Goal: Submit feedback/report problem: Provide input to the site owners about the experience or issues

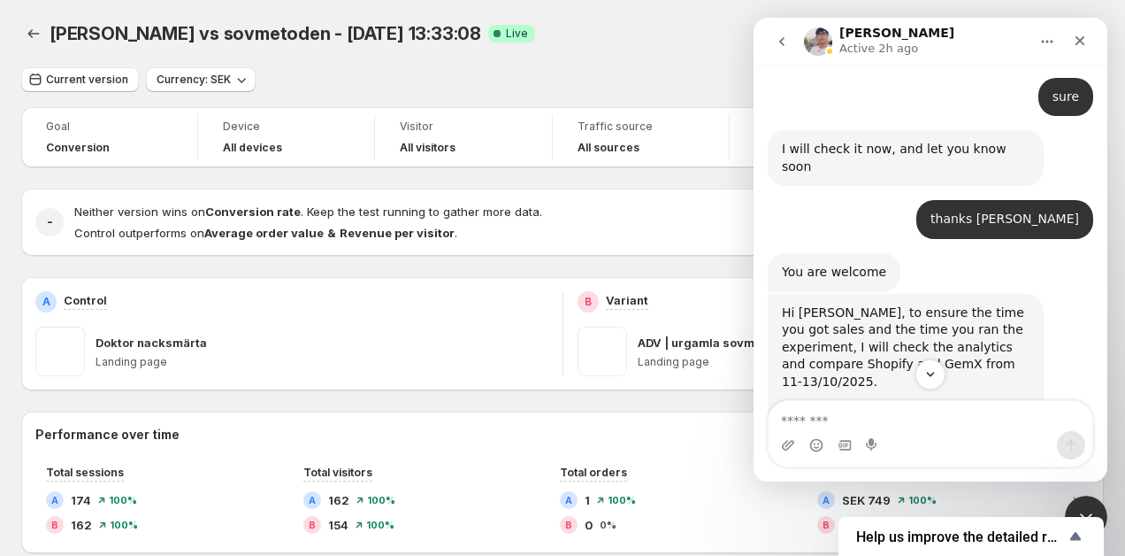
scroll to position [4304, 0]
click at [896, 468] on img "Antony says…" at bounding box center [900, 526] width 237 height 117
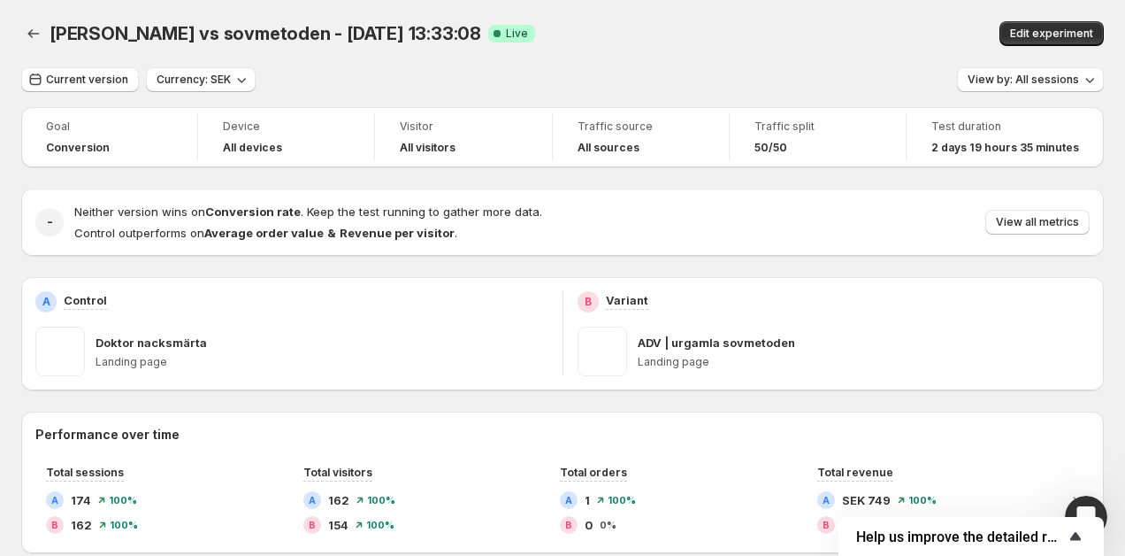
click at [1029, 539] on span "Help us improve the detailed report for A/B campaigns" at bounding box center [960, 536] width 209 height 17
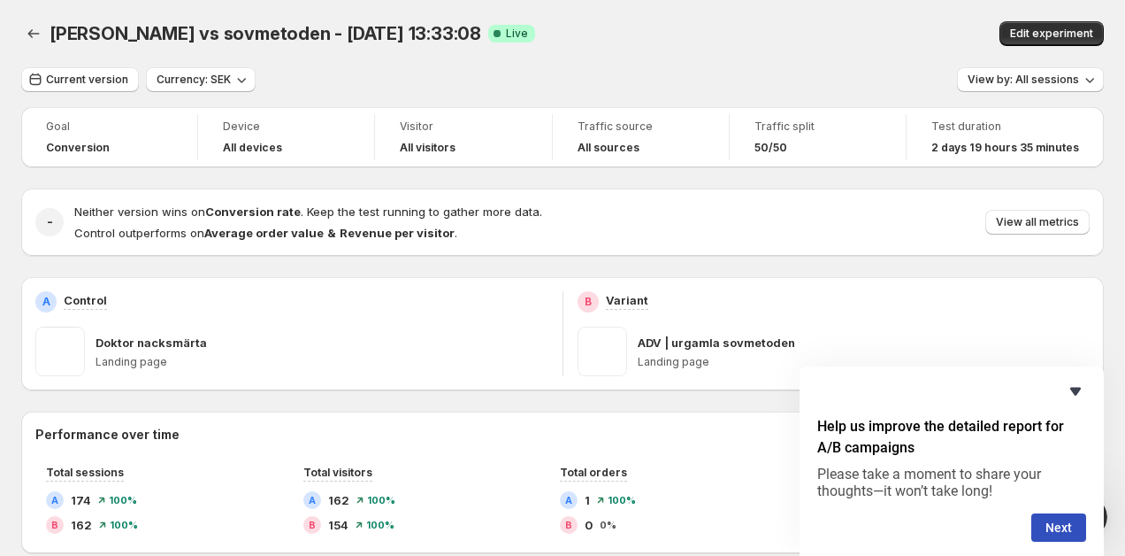
click at [1077, 389] on icon "Hide survey" at bounding box center [1075, 391] width 11 height 8
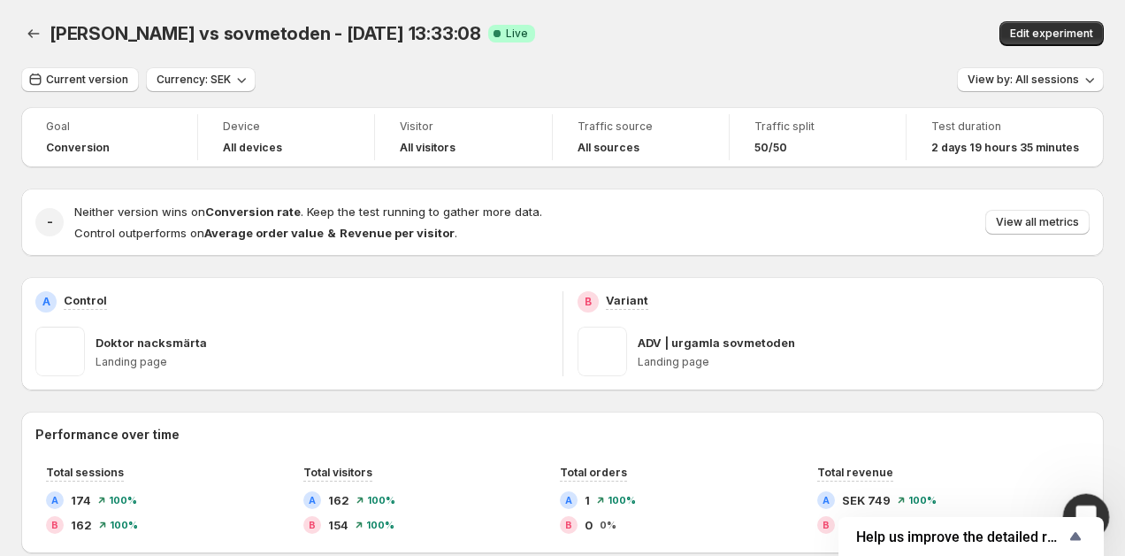
click at [1086, 509] on icon "Open Intercom Messenger" at bounding box center [1083, 514] width 29 height 29
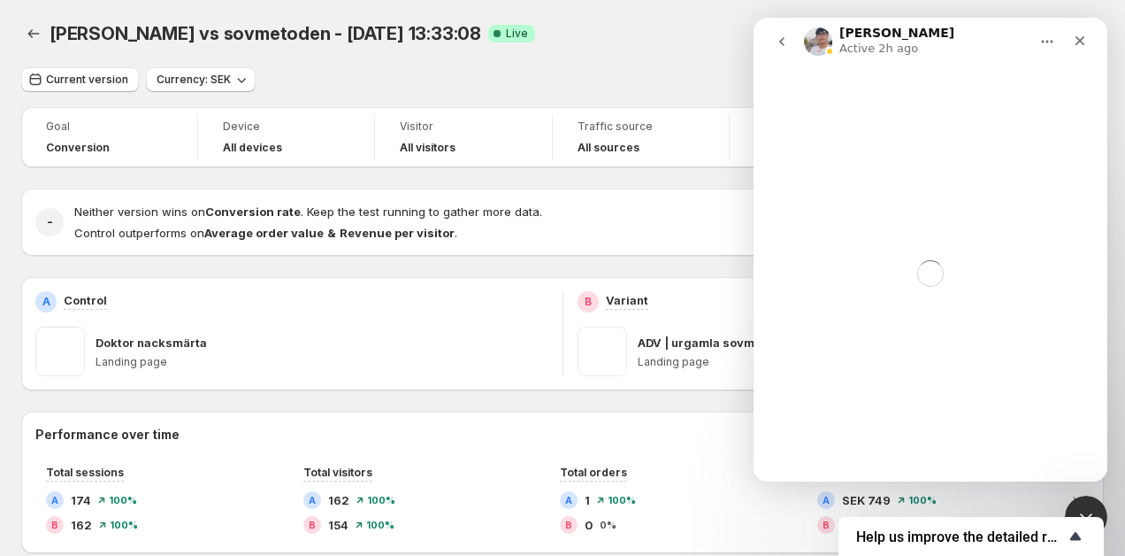
click at [1071, 534] on icon "Show survey - Help us improve the detailed report for A/B campaigns" at bounding box center [1075, 535] width 21 height 21
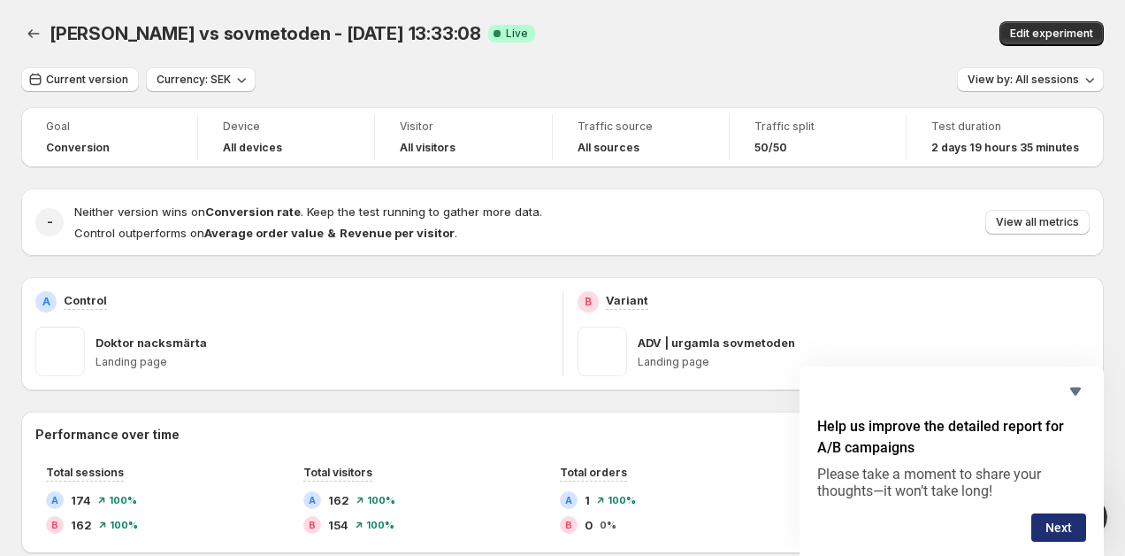
click at [1065, 525] on button "Next" at bounding box center [1058, 527] width 55 height 28
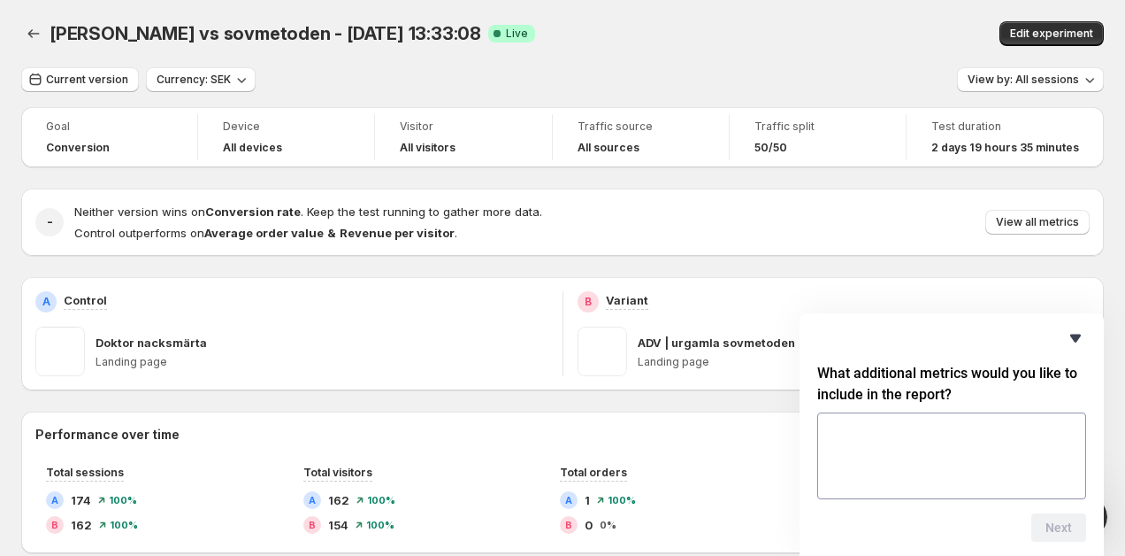
click at [1071, 340] on icon "Hide survey" at bounding box center [1075, 337] width 21 height 21
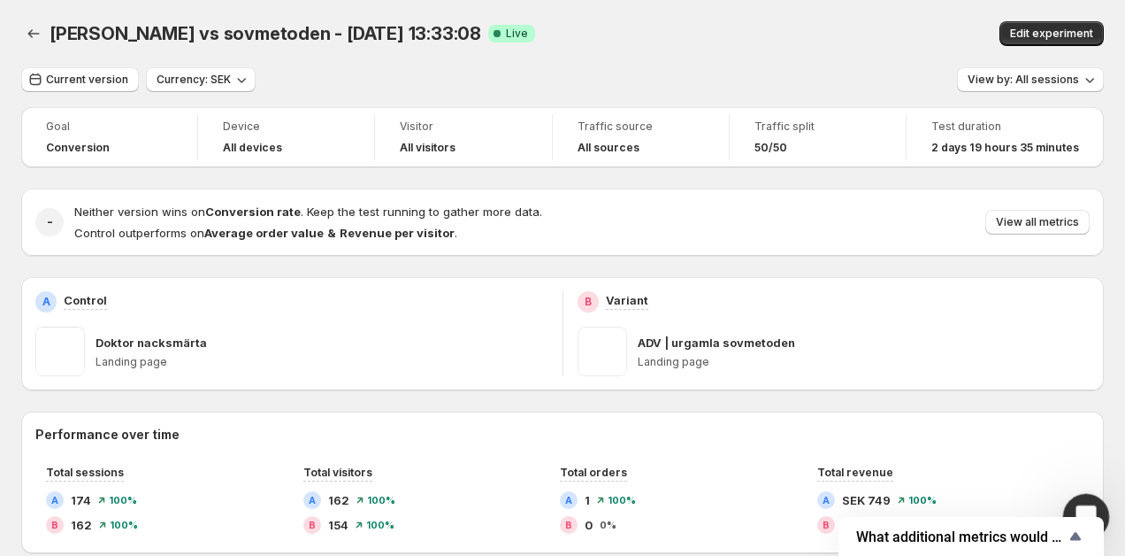
click at [1088, 498] on div "Open Intercom Messenger" at bounding box center [1083, 514] width 58 height 58
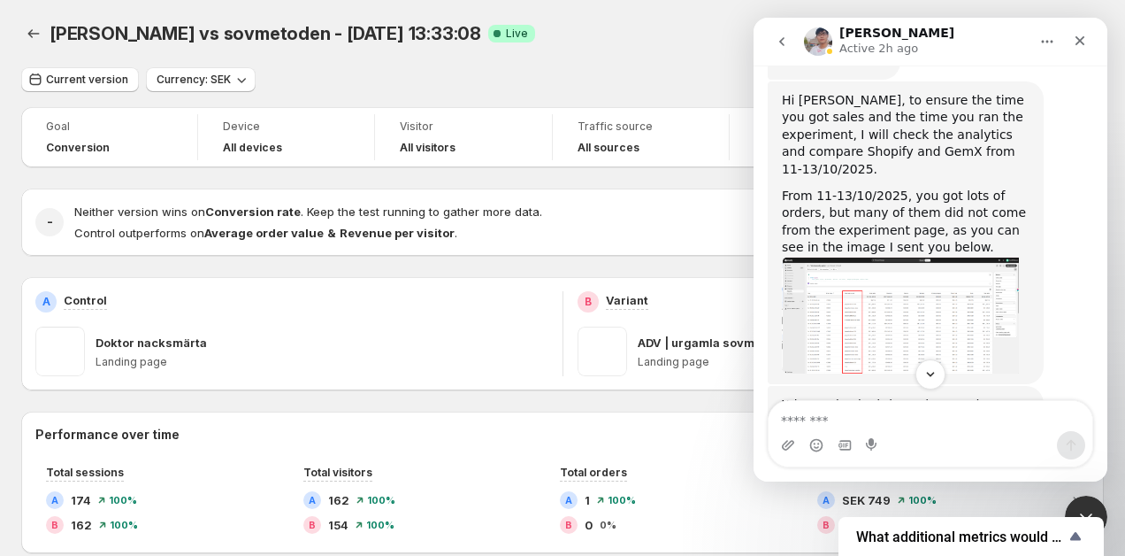
scroll to position [4532, 0]
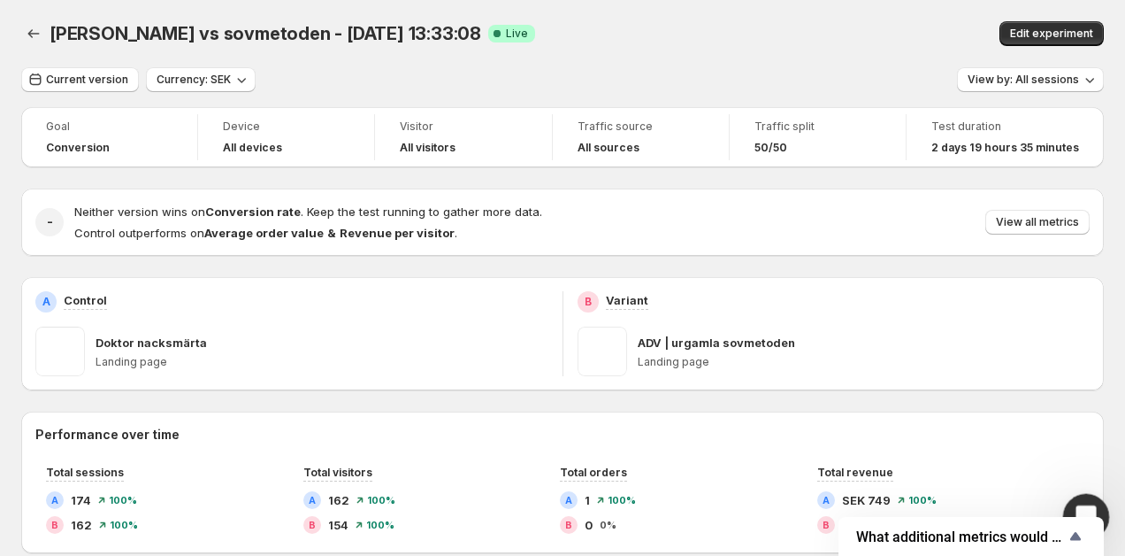
click at [1080, 493] on div "Open Intercom Messenger" at bounding box center [1083, 514] width 58 height 58
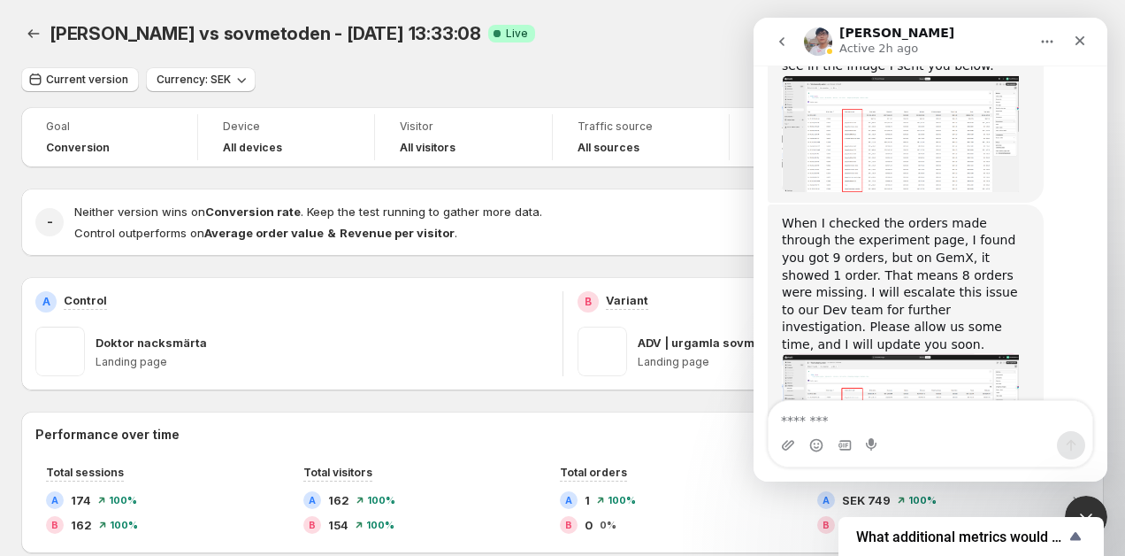
scroll to position [4702, 0]
click at [885, 406] on textarea "Message…" at bounding box center [931, 416] width 324 height 30
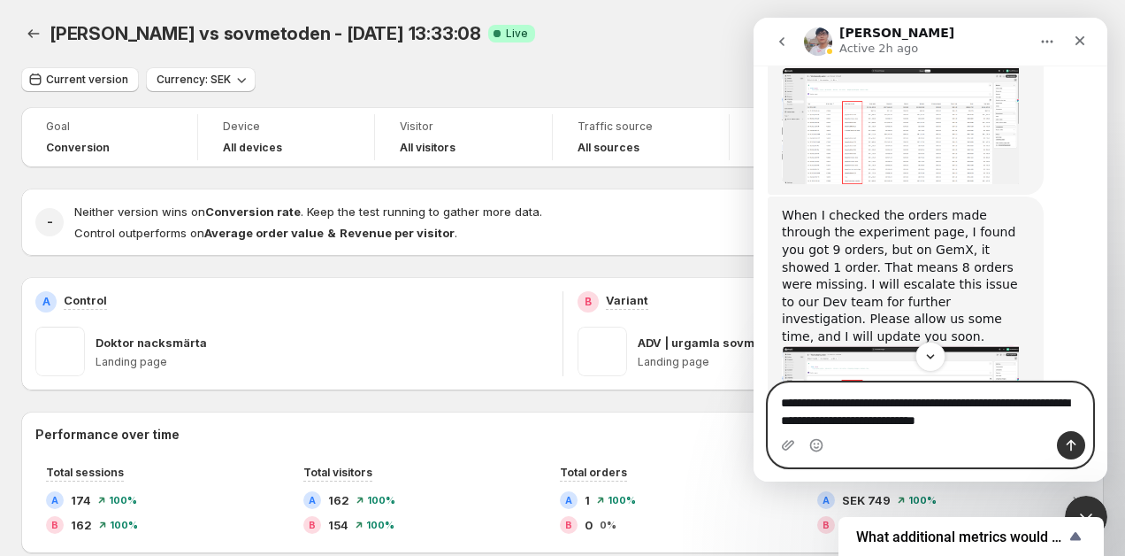
scroll to position [4720, 0]
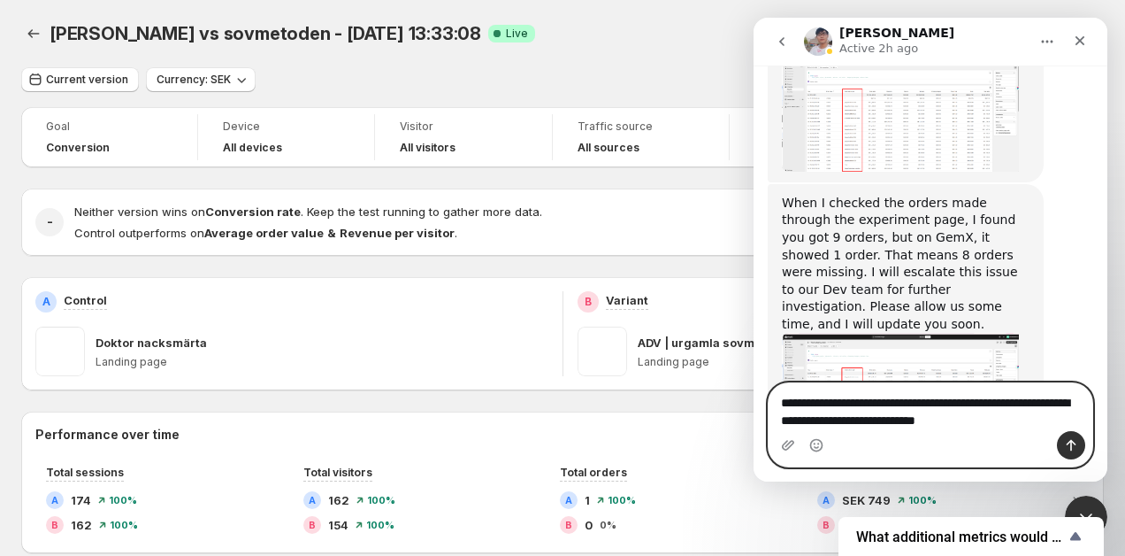
click at [1008, 424] on textarea "**********" at bounding box center [931, 407] width 324 height 48
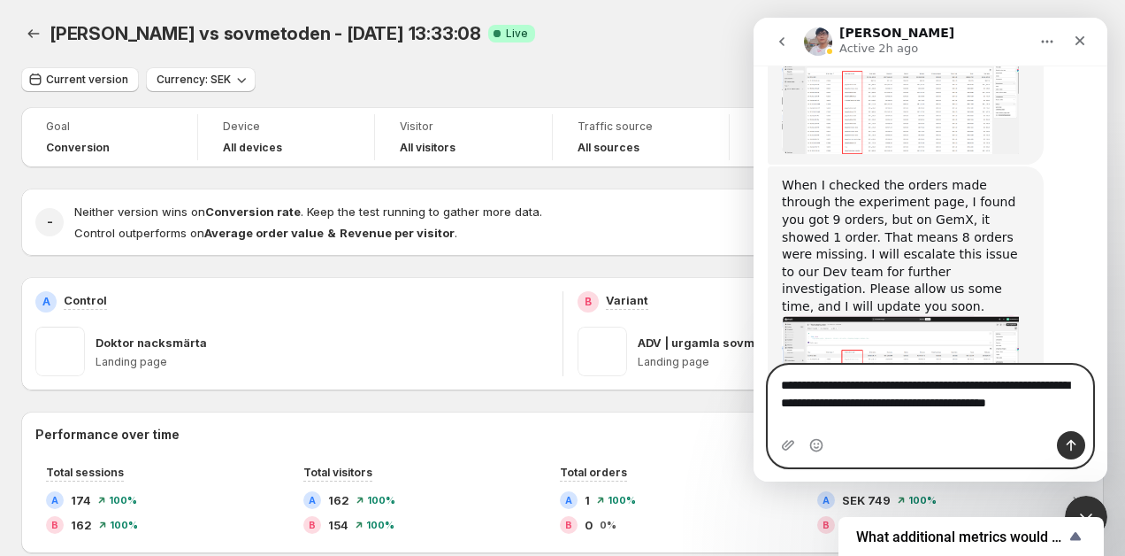
scroll to position [4738, 0]
type textarea "**********"
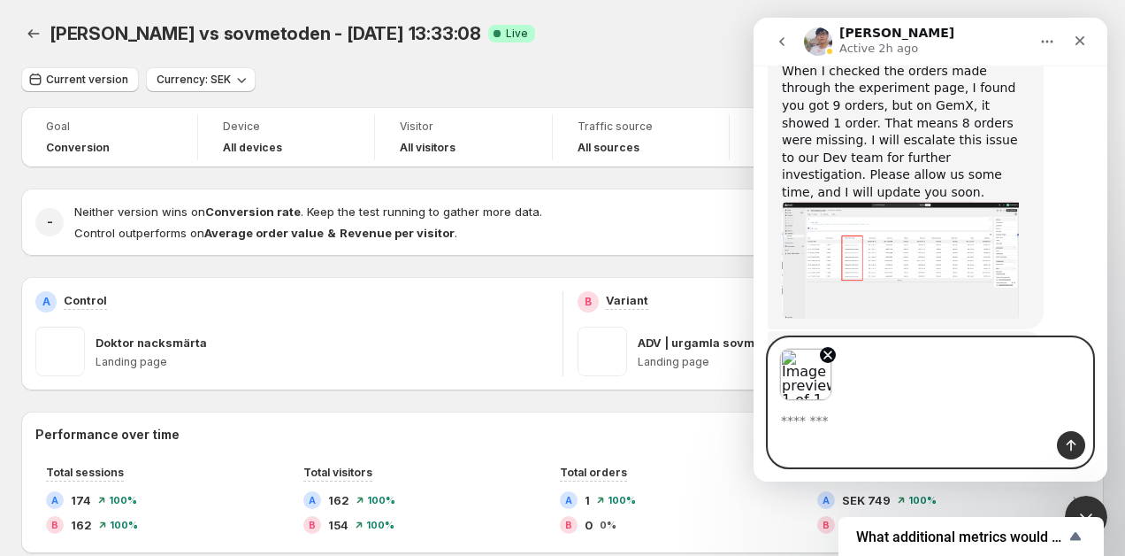
scroll to position [4853, 0]
type textarea "**********"
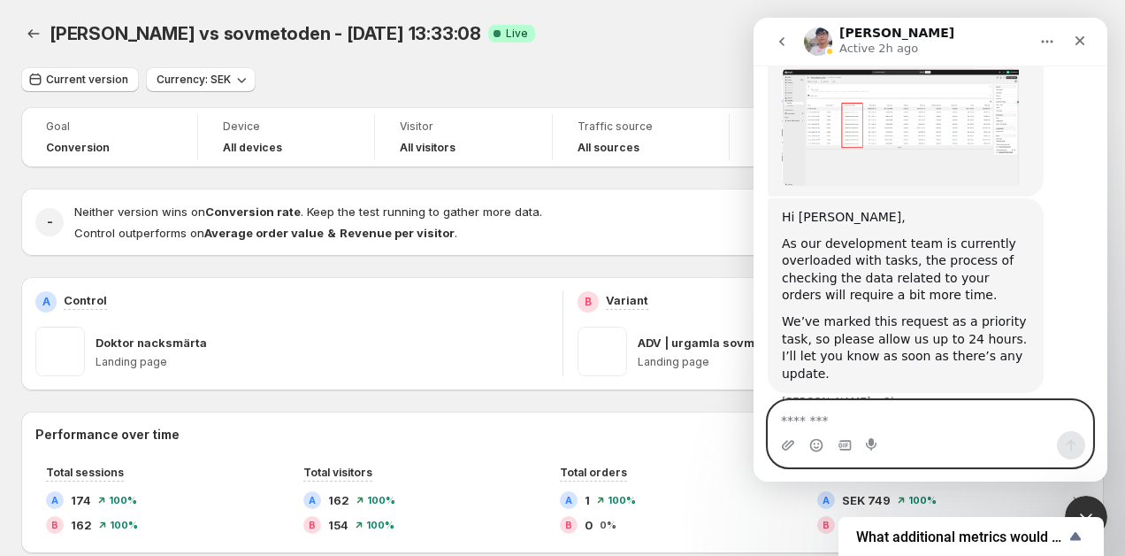
scroll to position [5001, 0]
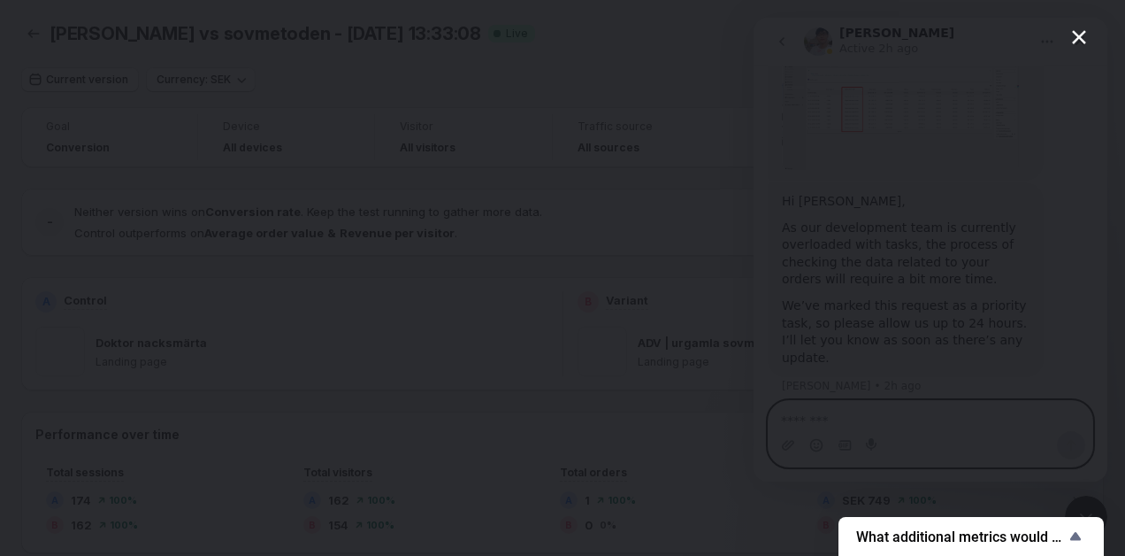
scroll to position [0, 0]
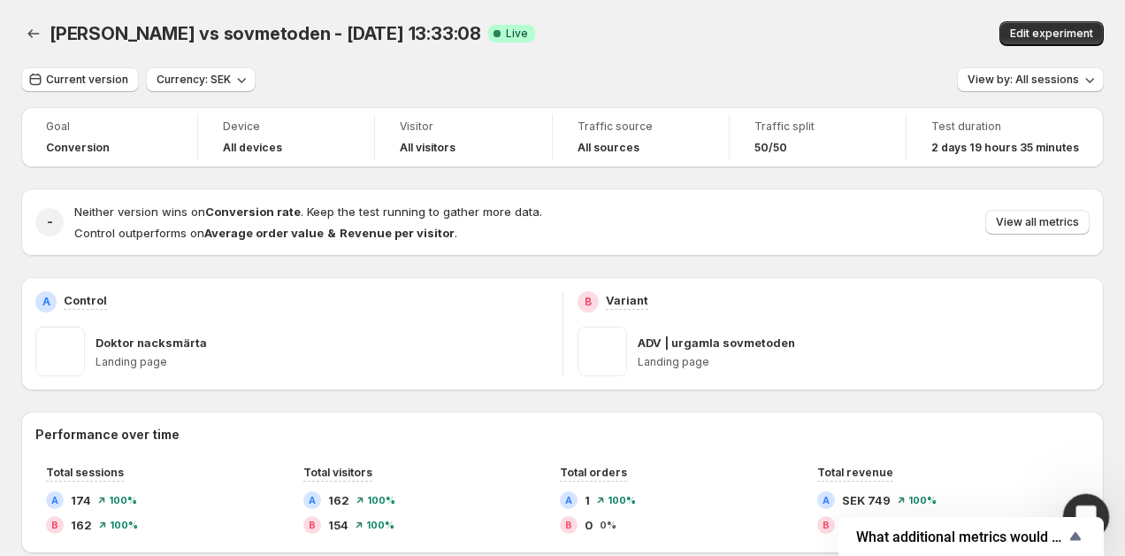
click at [1085, 501] on div "Open Intercom Messenger" at bounding box center [1083, 514] width 58 height 58
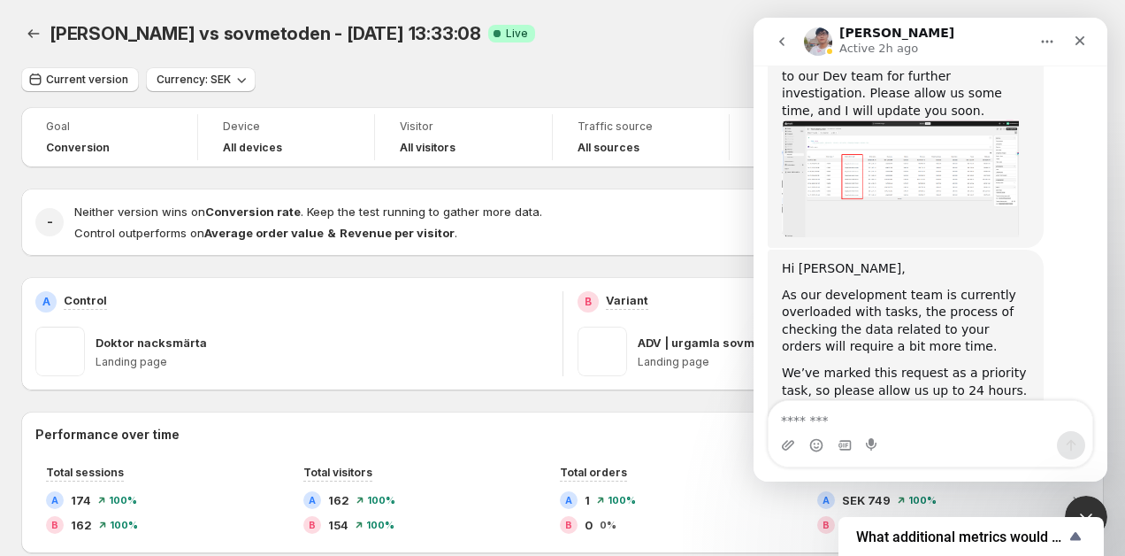
click at [891, 415] on textarea "Message…" at bounding box center [931, 416] width 324 height 30
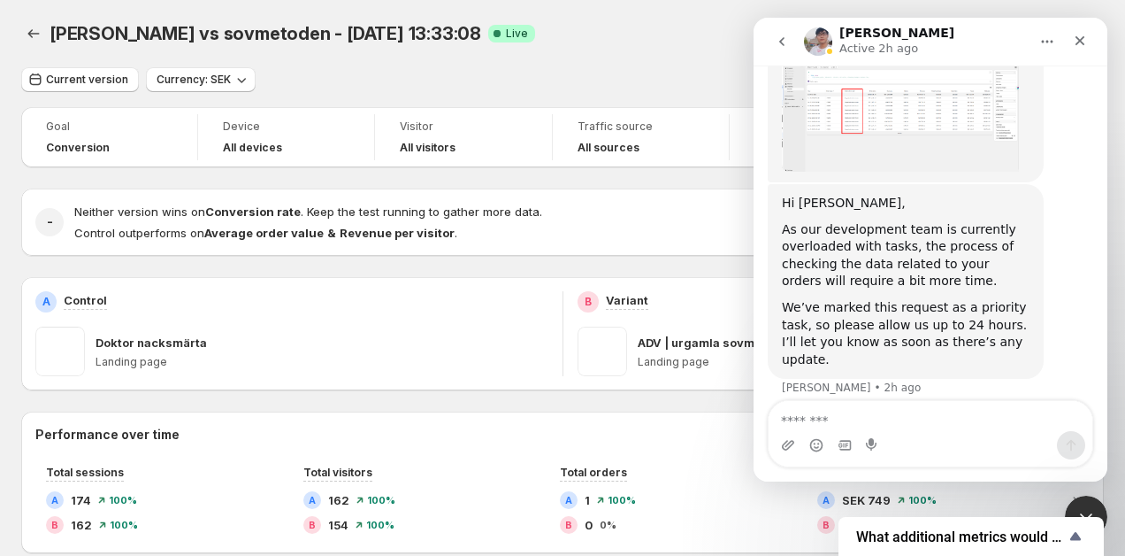
scroll to position [5001, 0]
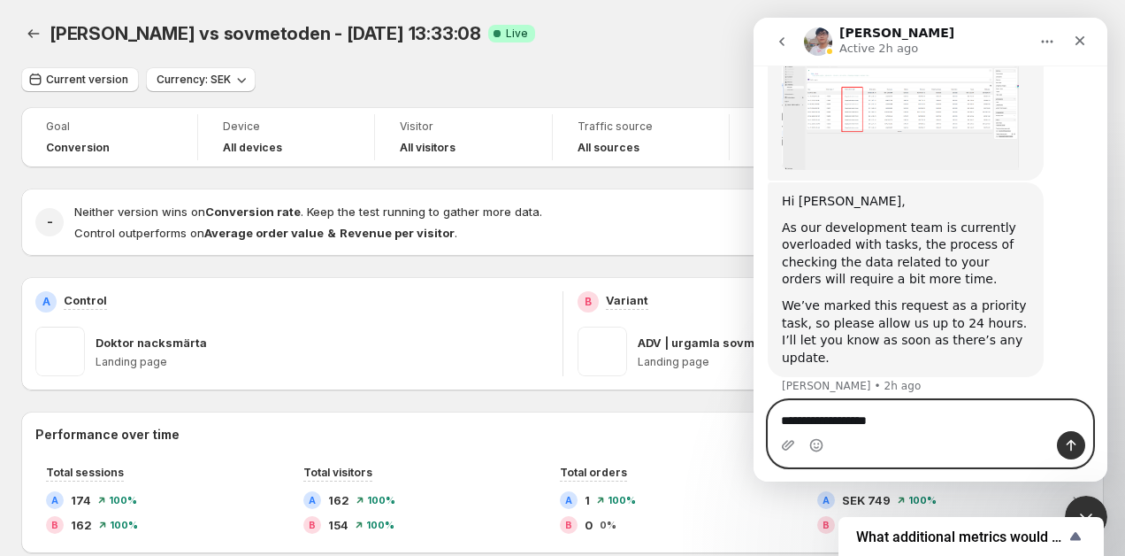
type textarea "**********"
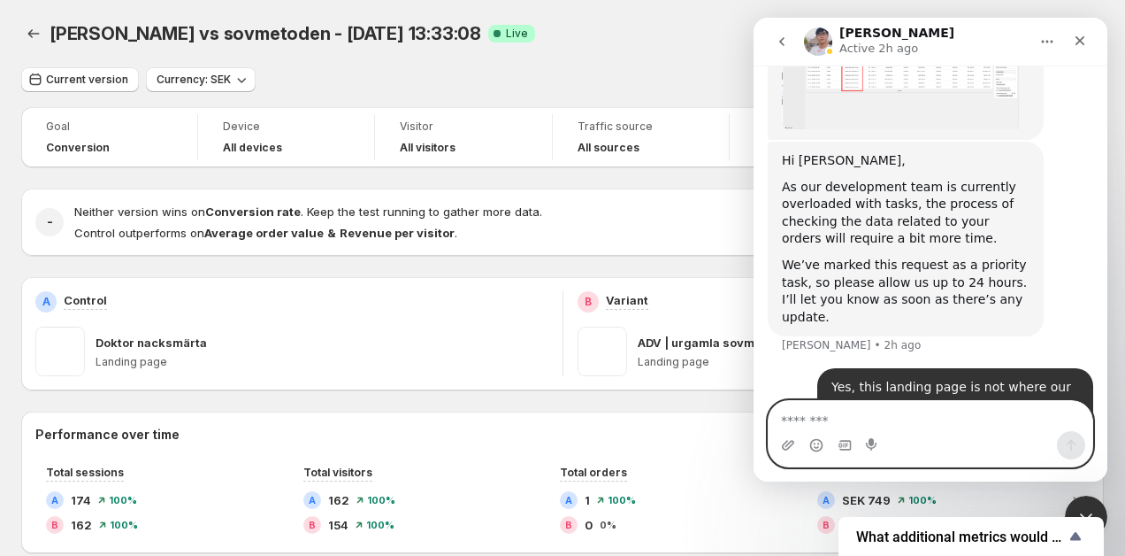
click at [906, 418] on textarea "Message…" at bounding box center [931, 416] width 324 height 30
click at [969, 422] on textarea "**********" at bounding box center [931, 416] width 324 height 30
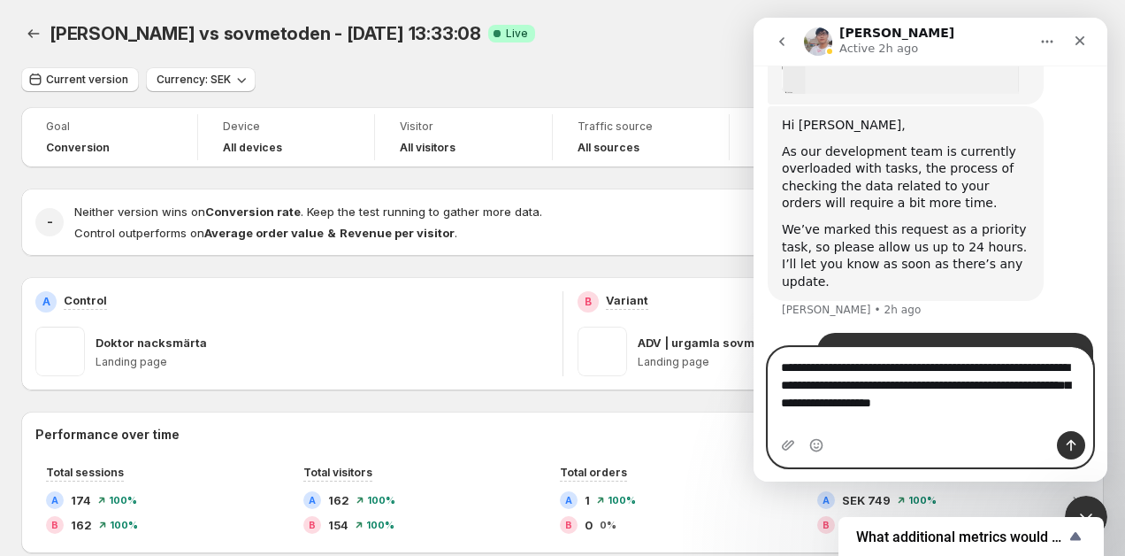
scroll to position [5094, 0]
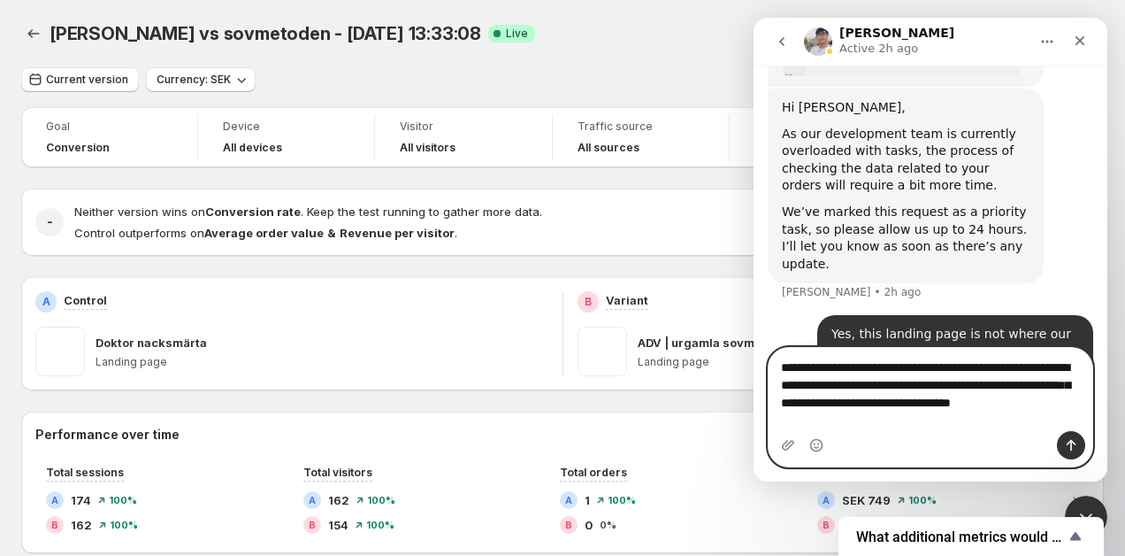
type textarea "**********"
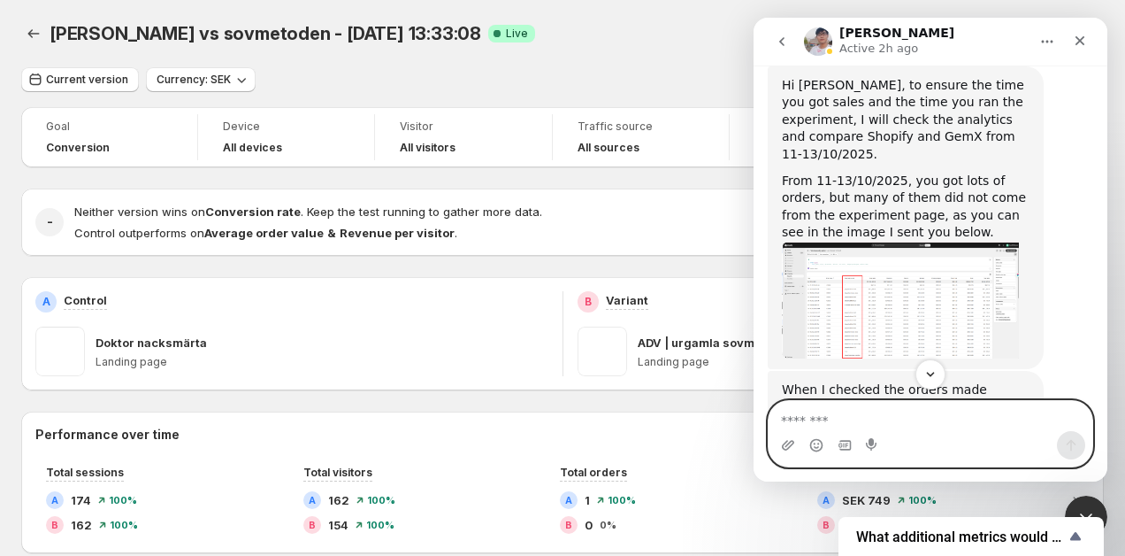
scroll to position [4532, 0]
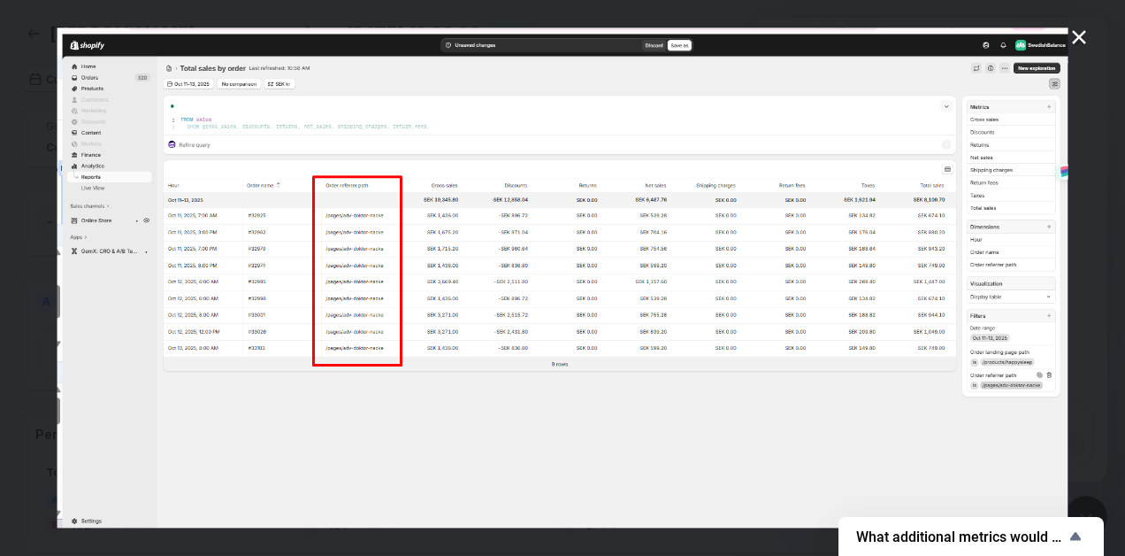
click at [1077, 42] on icon "Close" at bounding box center [1079, 37] width 21 height 21
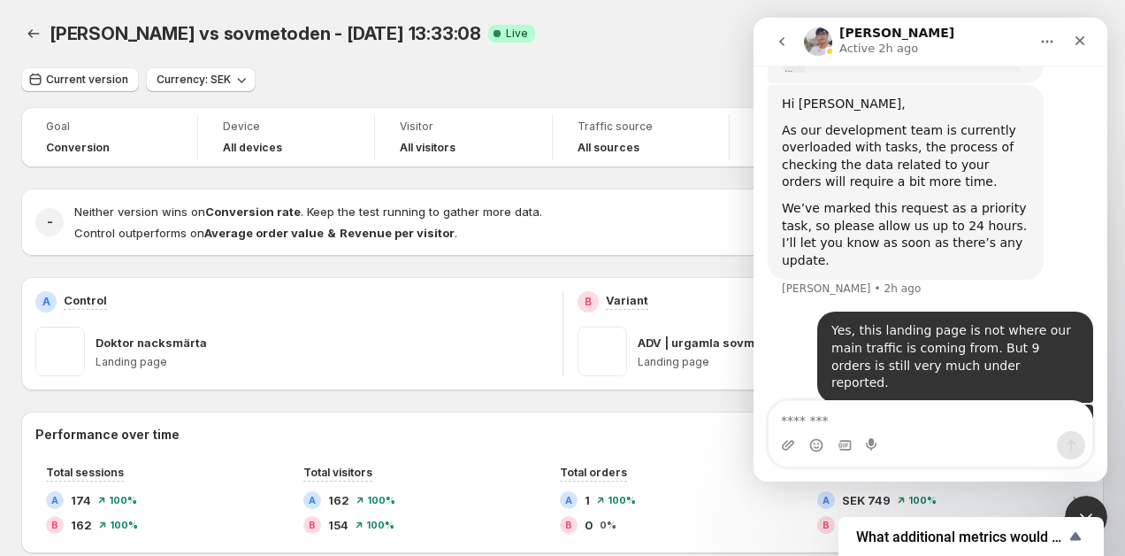
scroll to position [5109, 0]
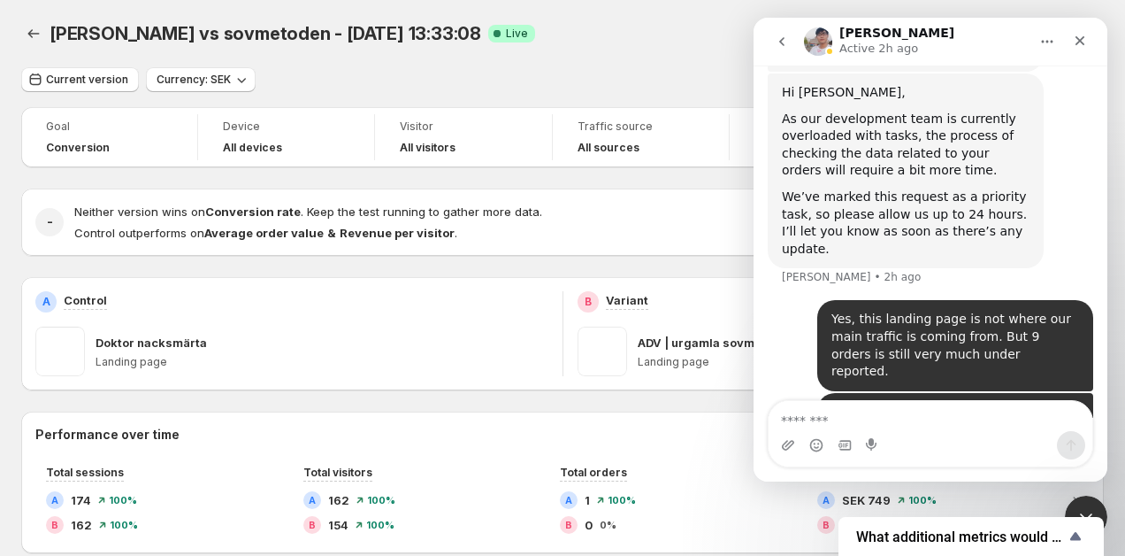
click at [932, 403] on img "Rasmus says…" at bounding box center [950, 475] width 237 height 144
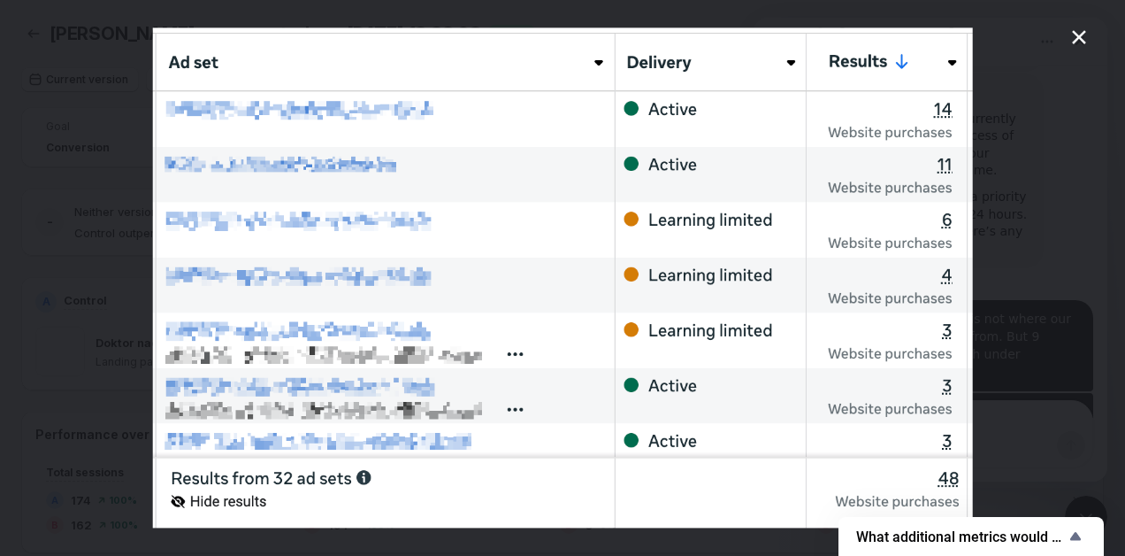
scroll to position [0, 0]
click at [101, 75] on div "Intercom messenger" at bounding box center [562, 278] width 1125 height 556
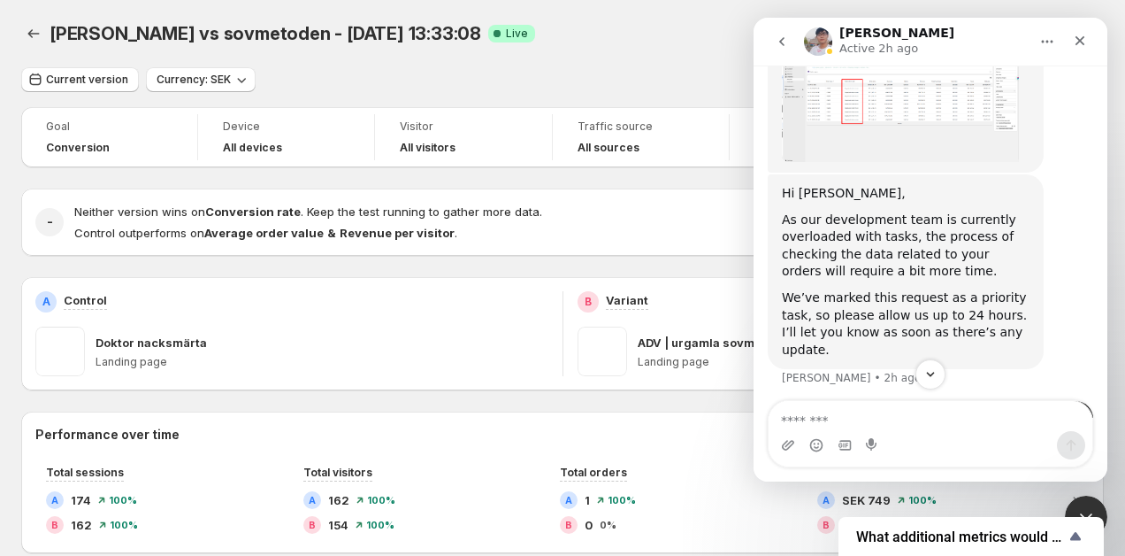
scroll to position [5133, 0]
